Goal: Information Seeking & Learning: Understand process/instructions

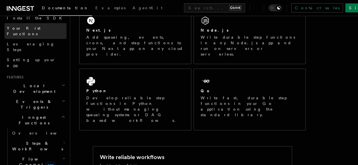
scroll to position [69, 0]
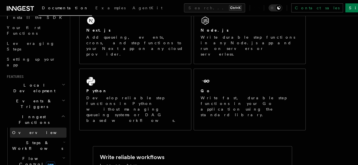
click at [58, 128] on link "Overview" at bounding box center [38, 133] width 57 height 10
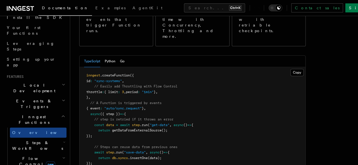
scroll to position [105, 0]
click at [47, 138] on h2 "Steps & Workflows" at bounding box center [38, 146] width 57 height 16
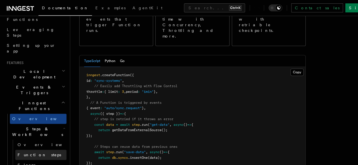
click at [42, 153] on span "Function steps" at bounding box center [40, 155] width 44 height 5
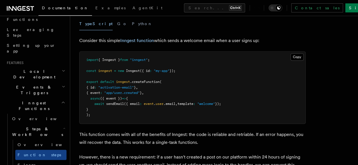
scroll to position [200, 0]
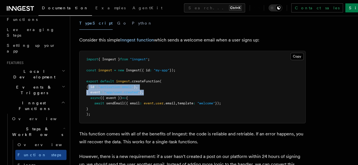
drag, startPoint x: 87, startPoint y: 93, endPoint x: 157, endPoint y: 98, distance: 70.5
click at [157, 98] on pre "import { Inngest } from "inngest" ; const inngest = new Inngest ({ id : "my-app…" at bounding box center [192, 87] width 226 height 72
copy code "{ id : "activation-email" } , { event : "app/user.created" } ,"
